Goal: Navigation & Orientation: Find specific page/section

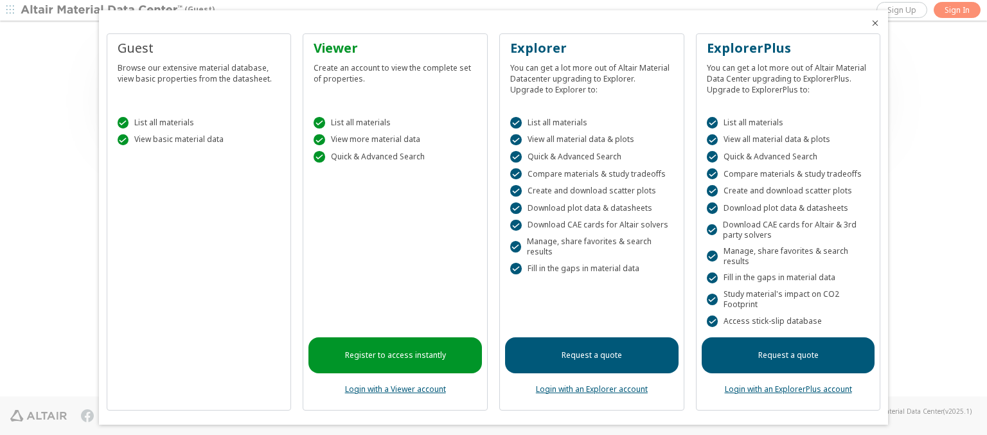
click at [870, 23] on icon "Close" at bounding box center [875, 23] width 10 height 10
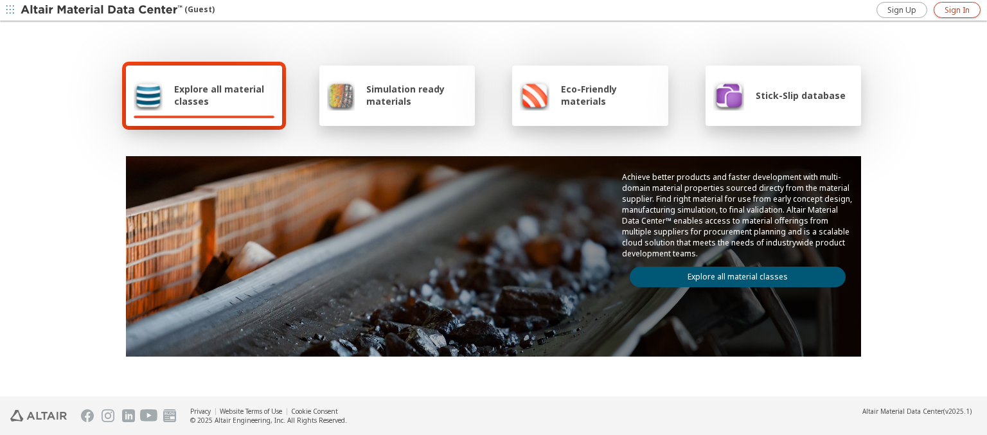
click at [957, 10] on span "Sign In" at bounding box center [956, 10] width 25 height 10
click at [102, 10] on img at bounding box center [103, 10] width 164 height 13
click at [219, 95] on span "Explore all material classes" at bounding box center [224, 95] width 100 height 24
click at [732, 274] on link "Explore all material classes" at bounding box center [738, 277] width 216 height 21
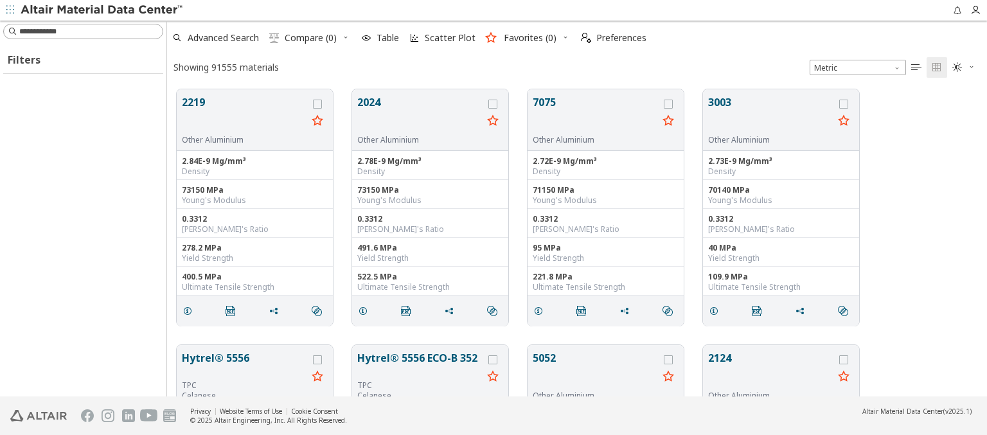
scroll to position [307, 810]
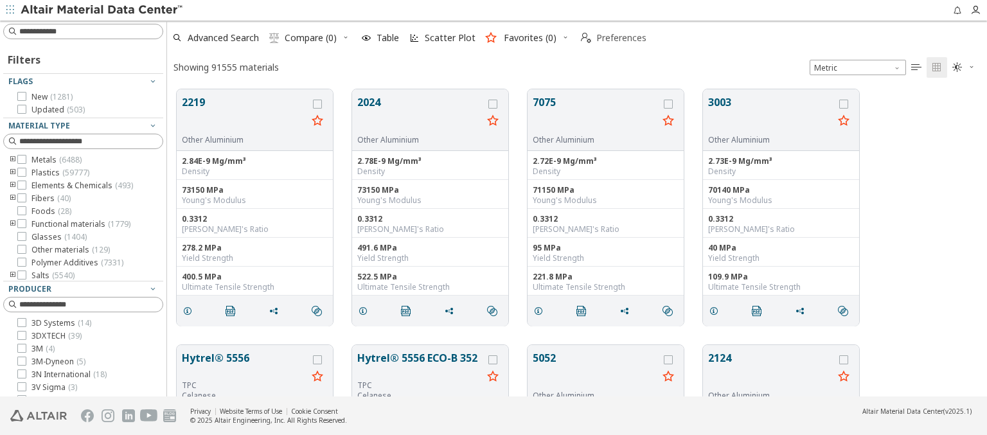
click at [610, 38] on span "Preferences" at bounding box center [621, 37] width 50 height 9
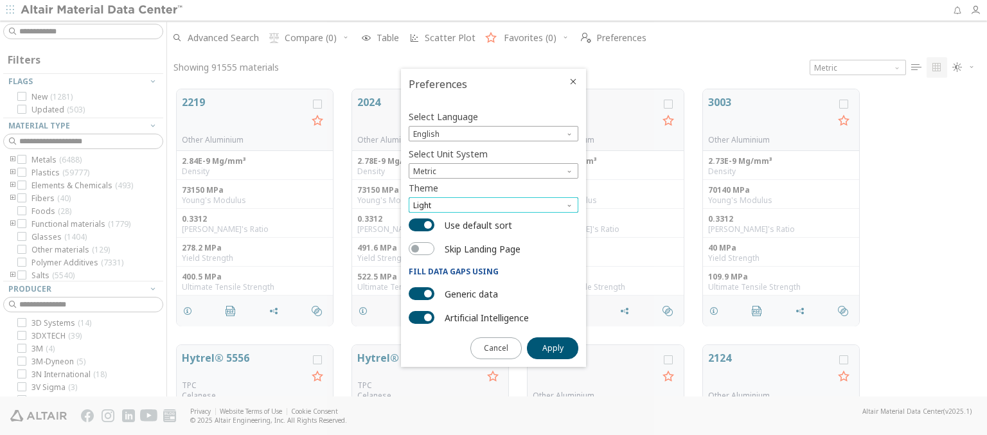
click at [493, 205] on span "Light" at bounding box center [494, 204] width 170 height 15
click at [432, 236] on span "Light Blue" at bounding box center [432, 236] width 36 height 10
click at [553, 347] on span "Apply" at bounding box center [552, 348] width 21 height 10
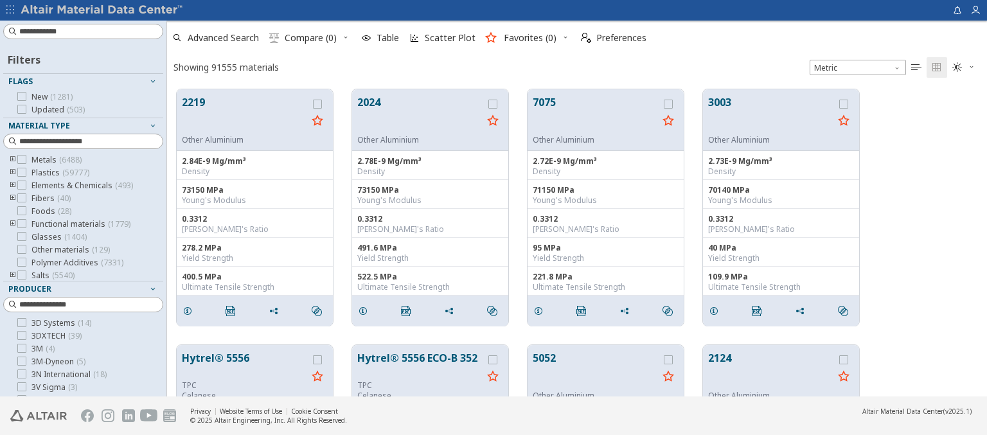
click at [303, 38] on span "Compare (0)" at bounding box center [311, 37] width 52 height 9
click at [102, 10] on img at bounding box center [103, 10] width 164 height 13
